Goal: Information Seeking & Learning: Learn about a topic

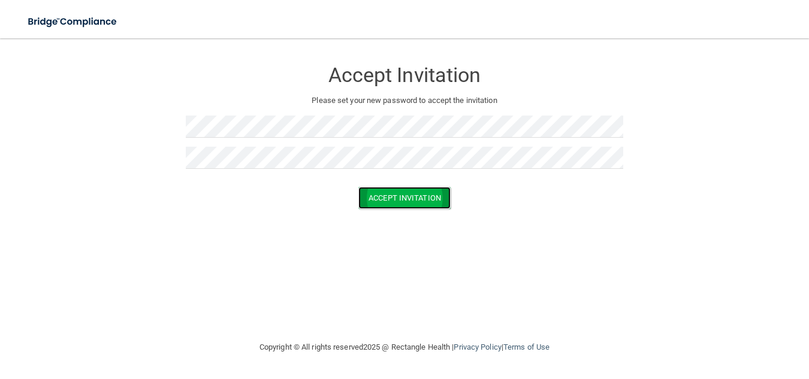
click at [377, 198] on button "Accept Invitation" at bounding box center [404, 198] width 92 height 22
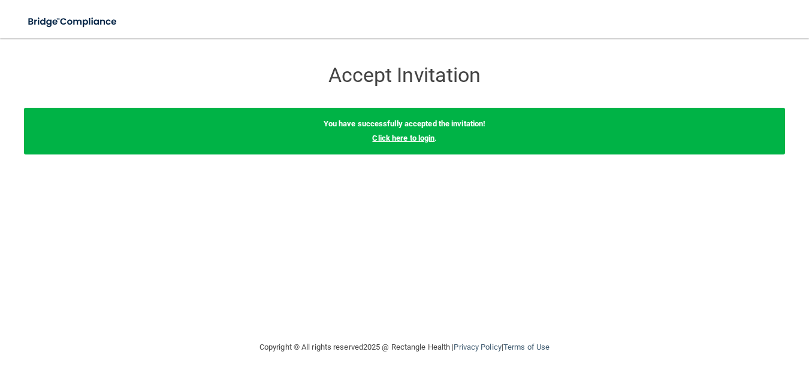
click at [410, 140] on link "Click here to login" at bounding box center [403, 138] width 62 height 9
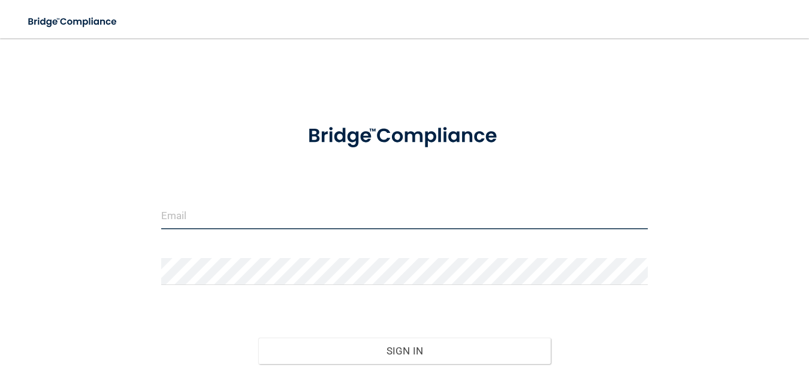
click at [299, 222] on input "email" at bounding box center [404, 216] width 487 height 27
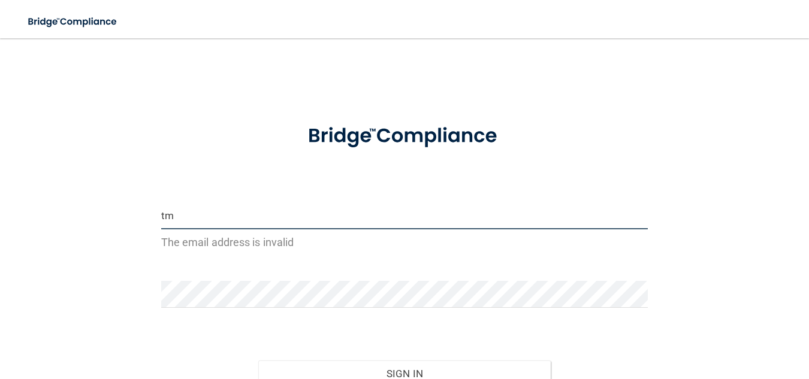
type input "t"
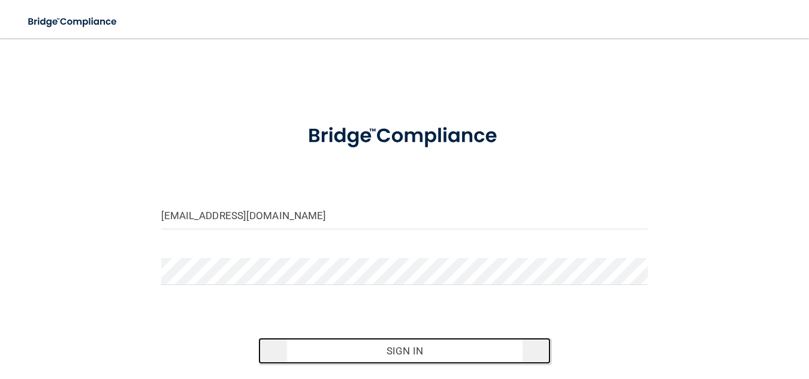
click at [381, 349] on button "Sign In" at bounding box center [404, 351] width 292 height 26
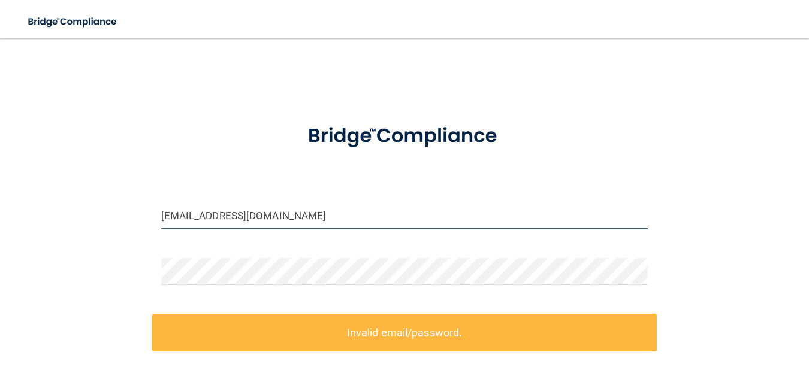
click at [302, 219] on input "theron.main@timberlanesmiles.com" at bounding box center [404, 216] width 487 height 27
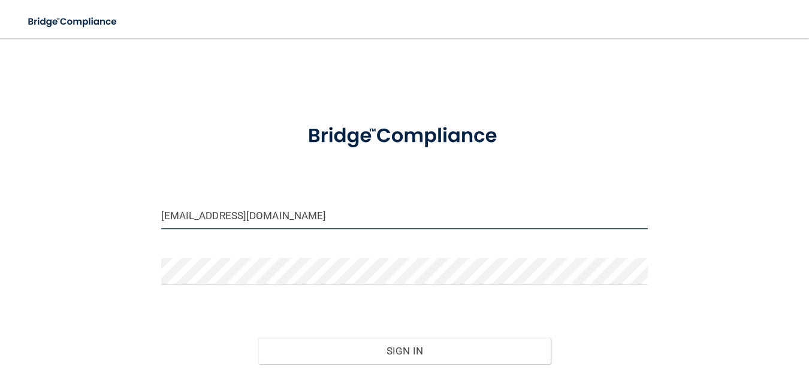
type input "[EMAIL_ADDRESS][DOMAIN_NAME]"
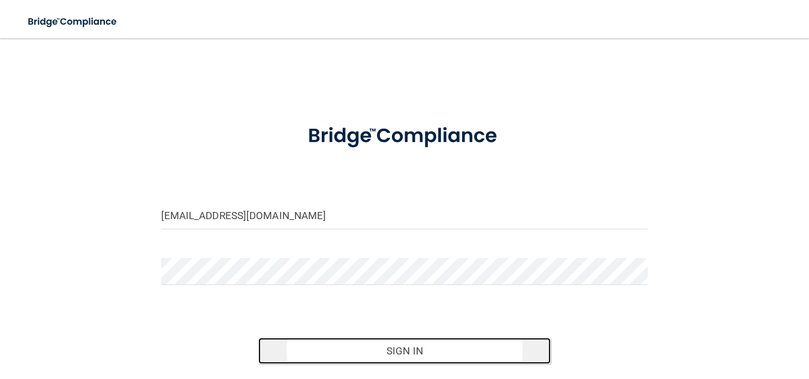
click at [410, 355] on button "Sign In" at bounding box center [404, 351] width 292 height 26
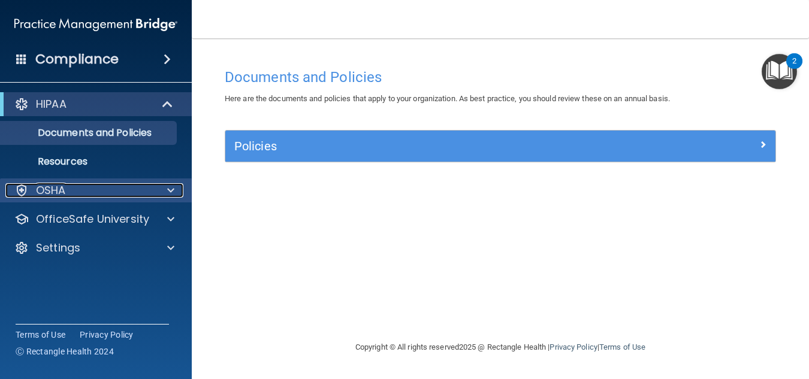
click at [165, 190] on div at bounding box center [169, 190] width 30 height 14
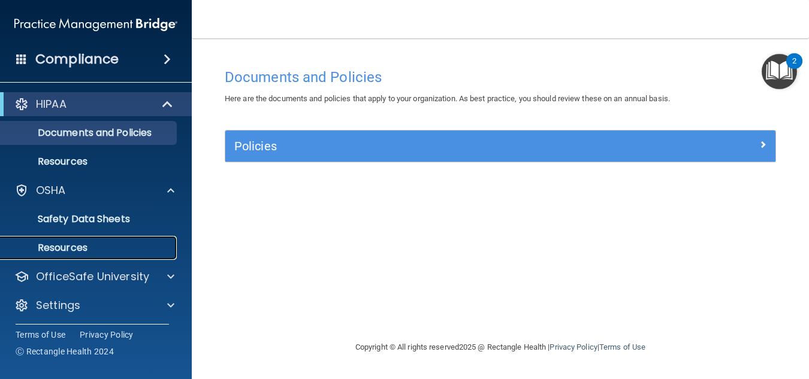
click at [68, 244] on p "Resources" at bounding box center [90, 248] width 164 height 12
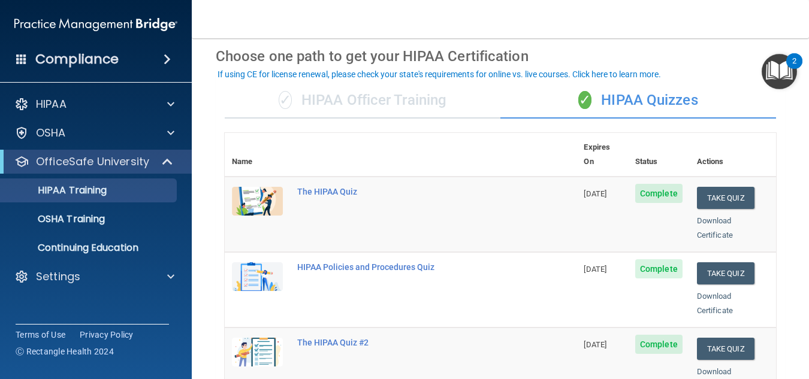
scroll to position [47, 0]
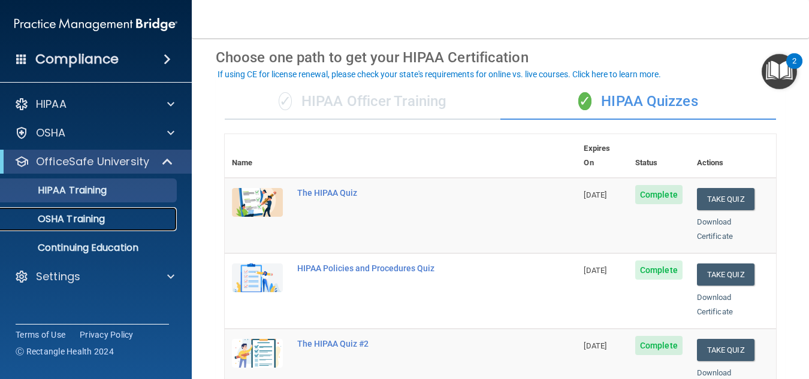
click at [129, 225] on div "OSHA Training" at bounding box center [90, 219] width 164 height 12
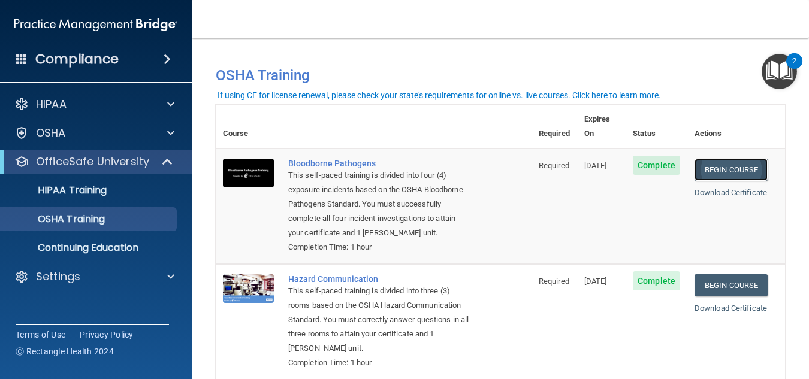
click at [727, 159] on link "Begin Course" at bounding box center [730, 170] width 73 height 22
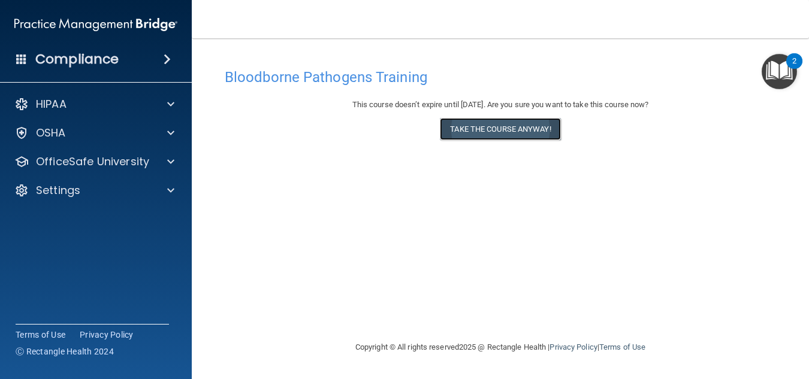
click at [526, 129] on button "Take the course anyway!" at bounding box center [500, 129] width 120 height 22
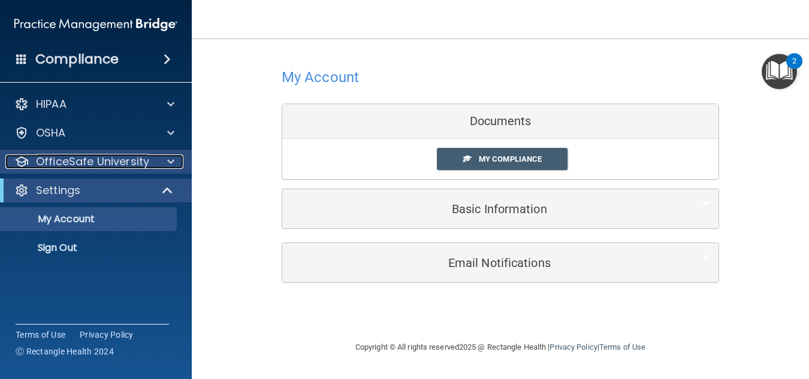
click at [169, 162] on span at bounding box center [170, 162] width 7 height 14
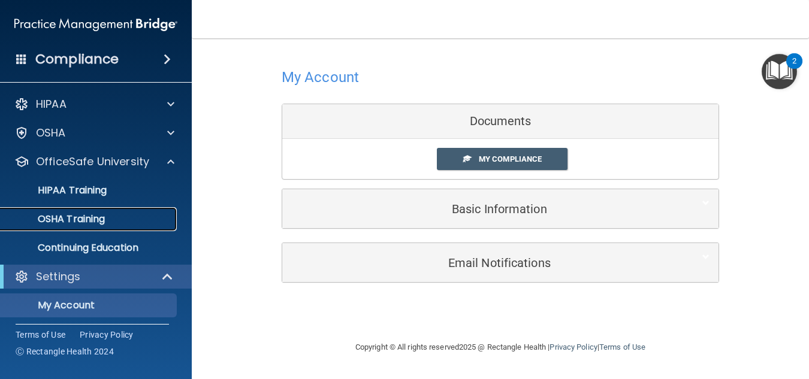
click at [123, 213] on div "OSHA Training" at bounding box center [90, 219] width 164 height 12
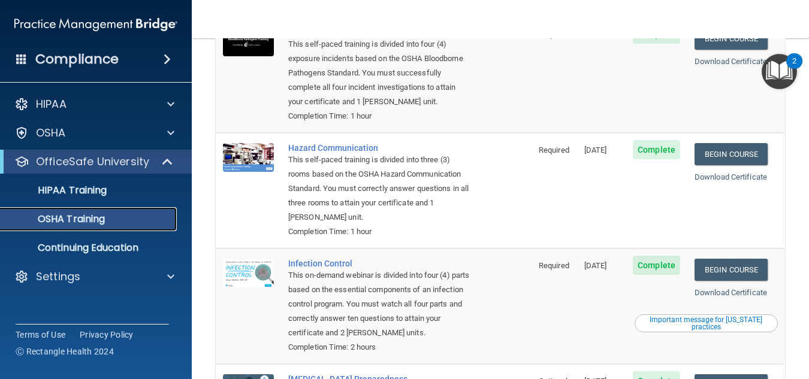
scroll to position [125, 0]
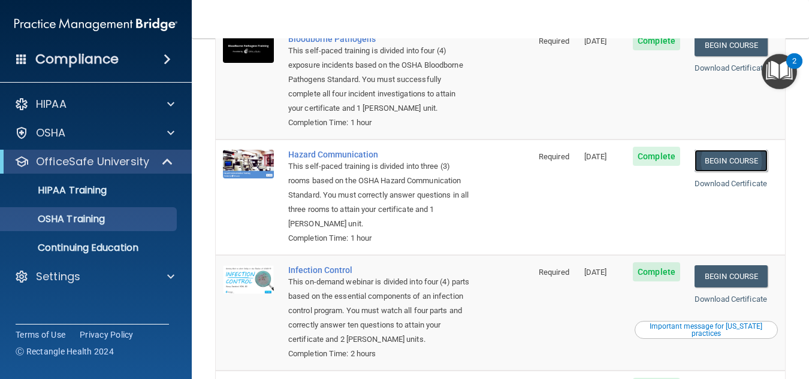
click at [736, 150] on link "Begin Course" at bounding box center [730, 161] width 73 height 22
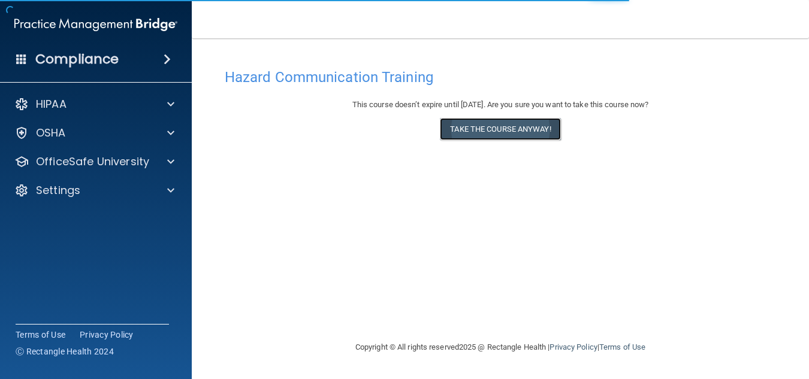
click at [542, 132] on button "Take the course anyway!" at bounding box center [500, 129] width 120 height 22
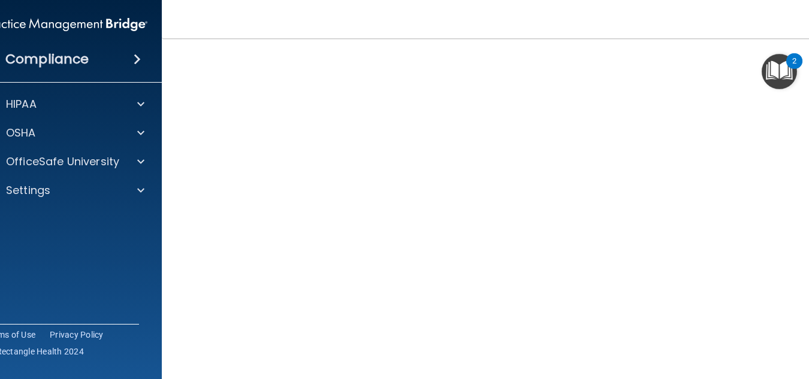
scroll to position [71, 0]
click at [136, 59] on span at bounding box center [137, 59] width 7 height 14
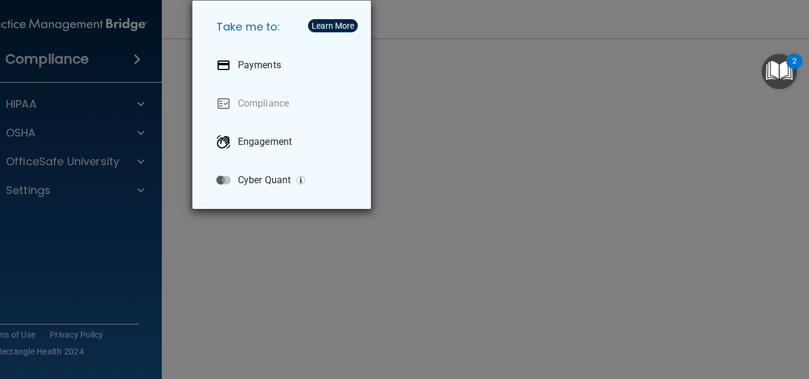
click at [175, 189] on div "Take me to: Payments Compliance Engagement Cyber Quant" at bounding box center [404, 189] width 809 height 379
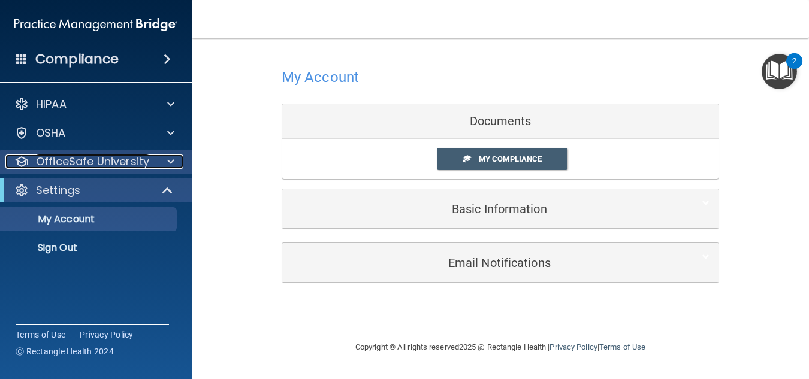
click at [171, 161] on span at bounding box center [170, 162] width 7 height 14
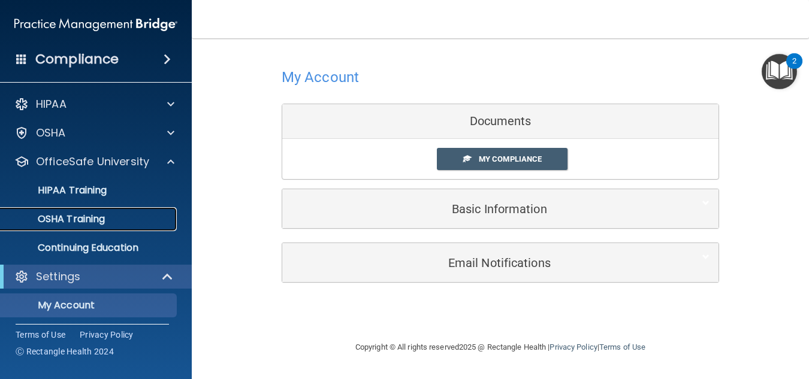
click at [97, 217] on p "OSHA Training" at bounding box center [56, 219] width 97 height 12
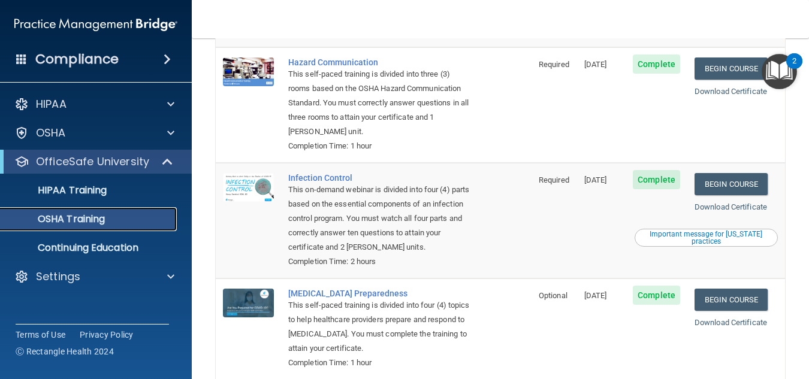
scroll to position [266, 0]
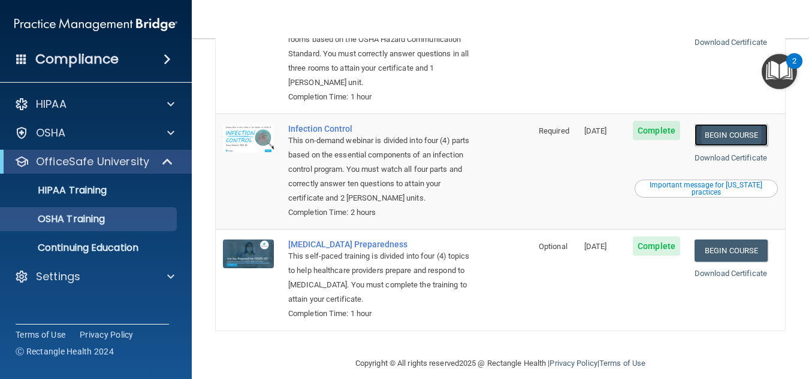
click at [733, 124] on link "Begin Course" at bounding box center [730, 135] width 73 height 22
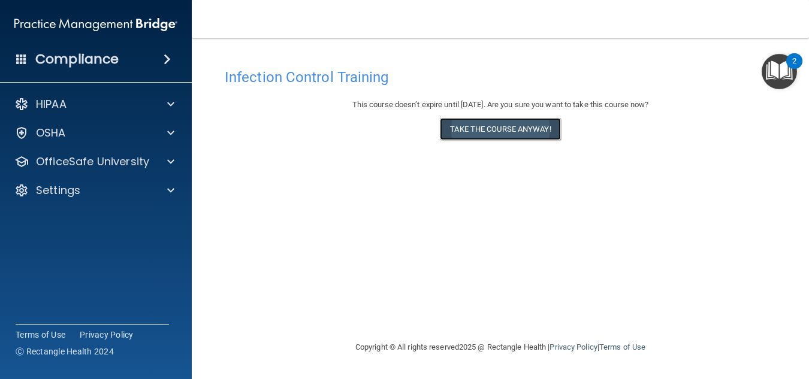
click at [495, 131] on button "Take the course anyway!" at bounding box center [500, 129] width 120 height 22
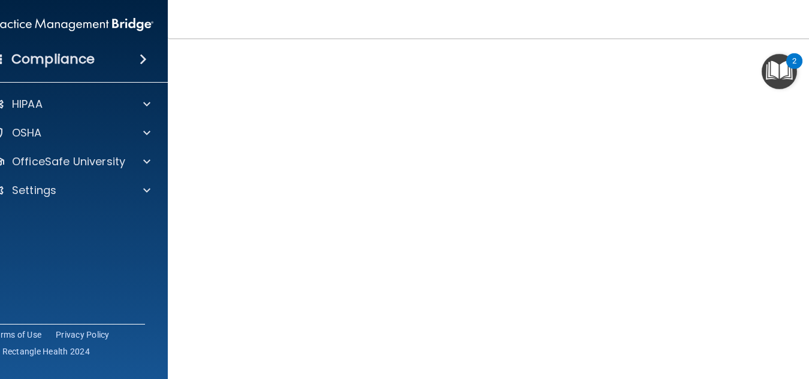
scroll to position [70, 0]
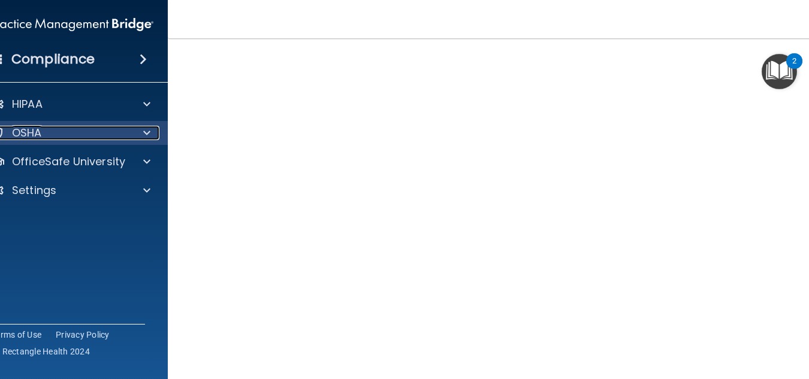
click at [145, 134] on span at bounding box center [146, 133] width 7 height 14
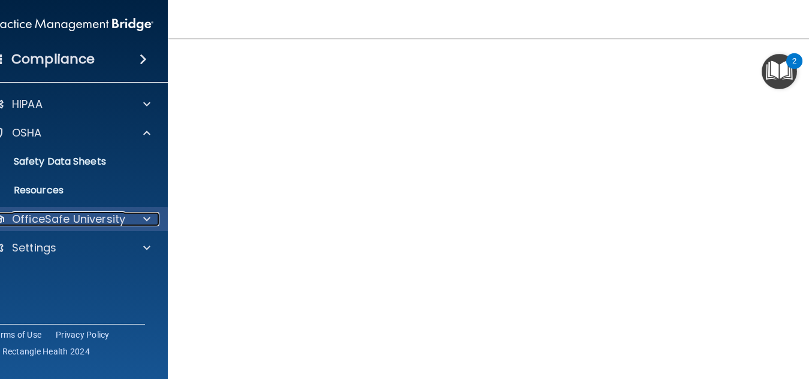
click at [143, 219] on div at bounding box center [145, 219] width 30 height 14
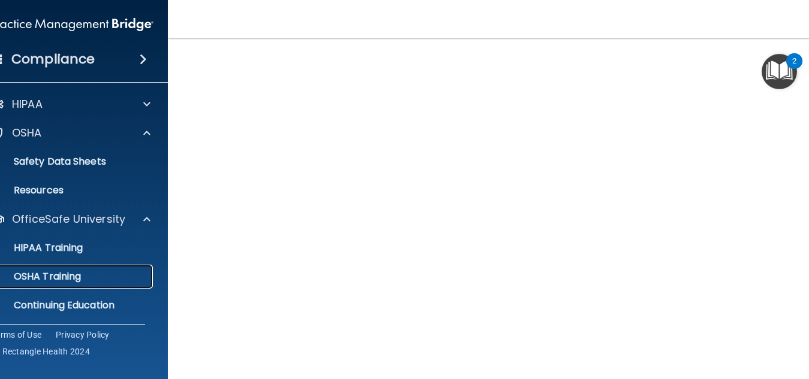
click at [129, 279] on div "OSHA Training" at bounding box center [66, 277] width 164 height 12
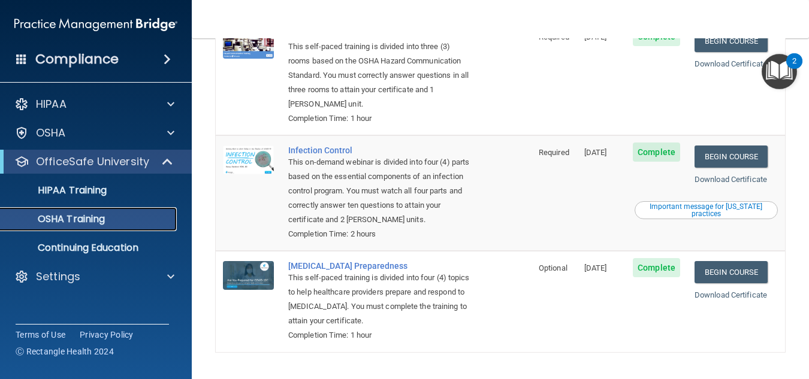
scroll to position [266, 0]
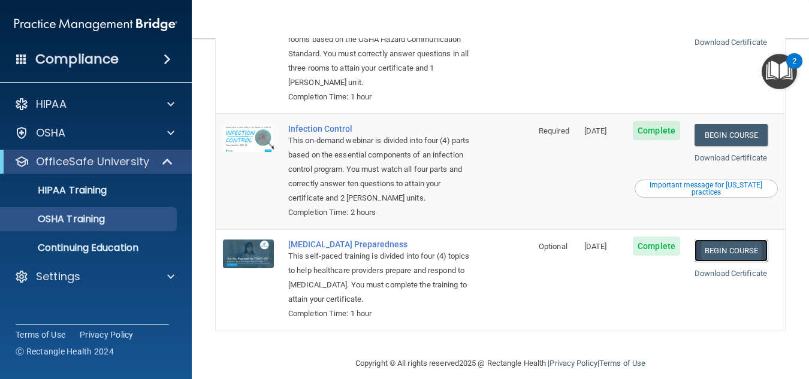
click at [740, 240] on link "Begin Course" at bounding box center [730, 251] width 73 height 22
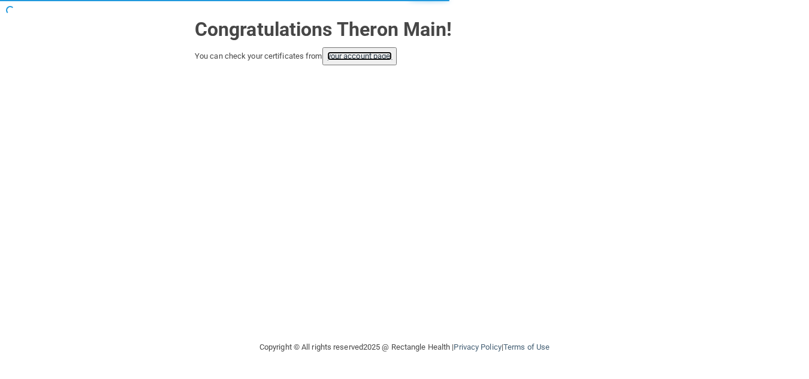
click at [373, 55] on link "your account page!" at bounding box center [359, 56] width 65 height 9
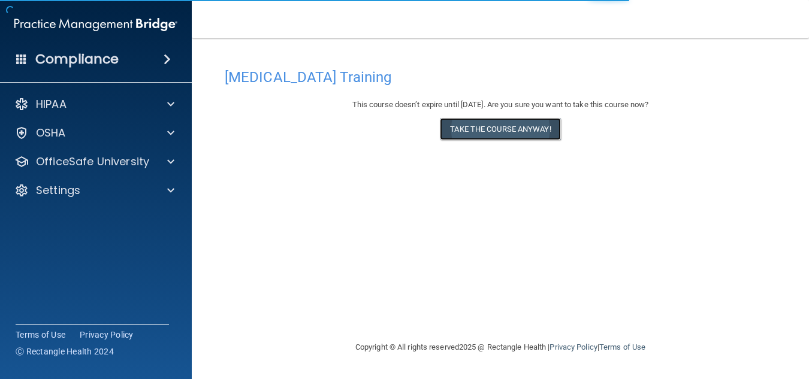
click at [544, 137] on button "Take the course anyway!" at bounding box center [500, 129] width 120 height 22
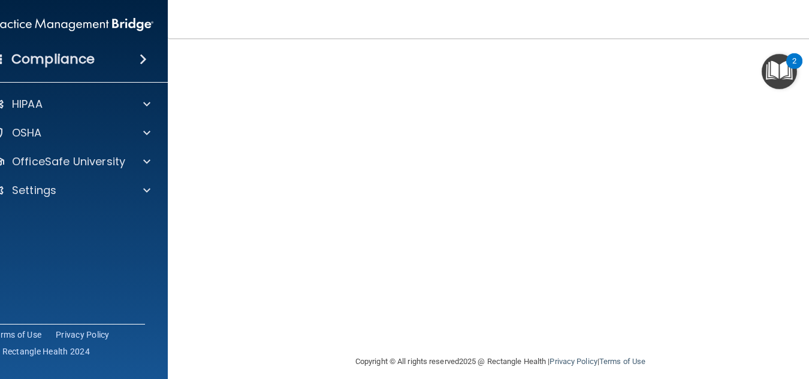
scroll to position [44, 0]
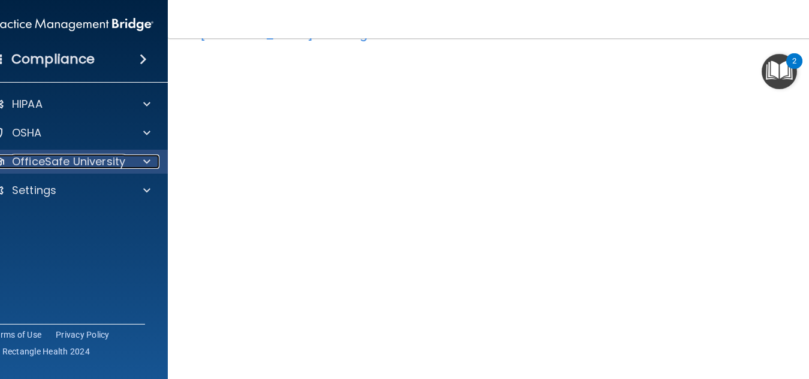
click at [138, 162] on div at bounding box center [145, 162] width 30 height 14
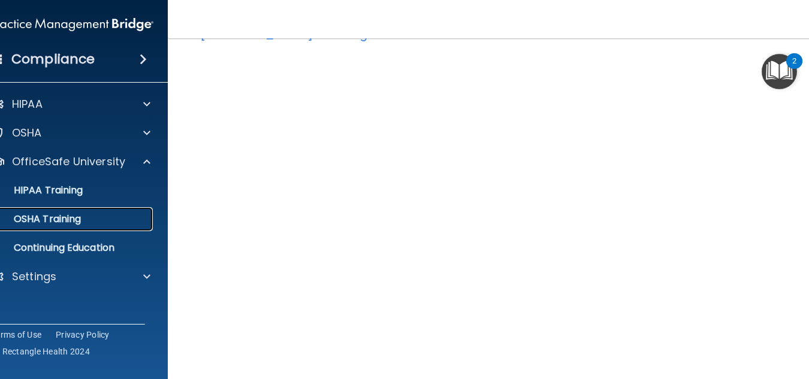
click at [120, 219] on div "OSHA Training" at bounding box center [66, 219] width 164 height 12
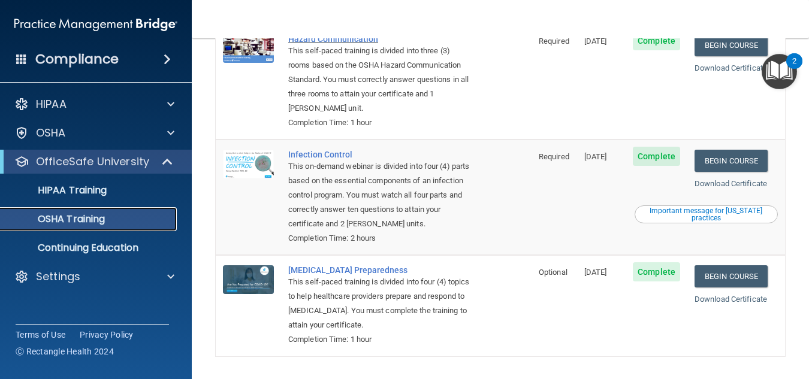
scroll to position [266, 0]
